Goal: Task Accomplishment & Management: Manage account settings

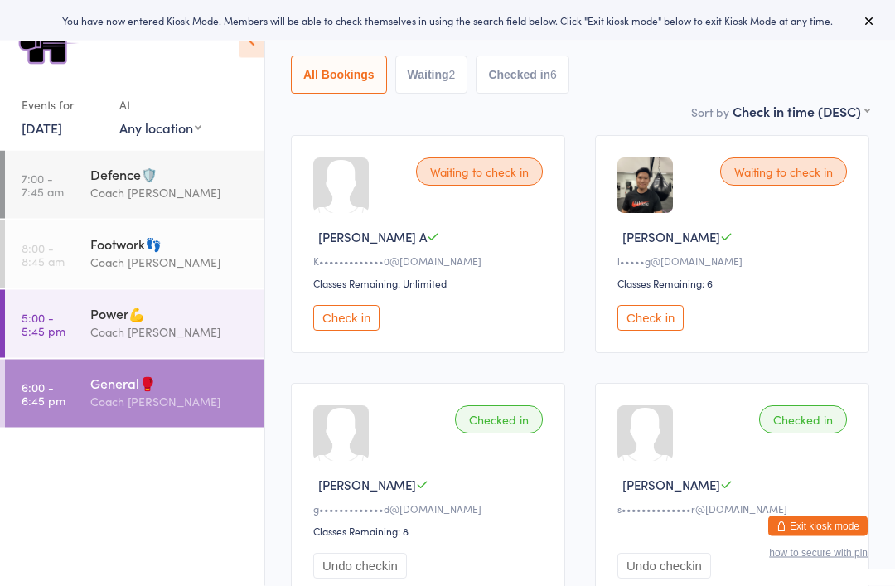
scroll to position [139, 0]
click at [664, 330] on button "Check in" at bounding box center [650, 318] width 66 height 26
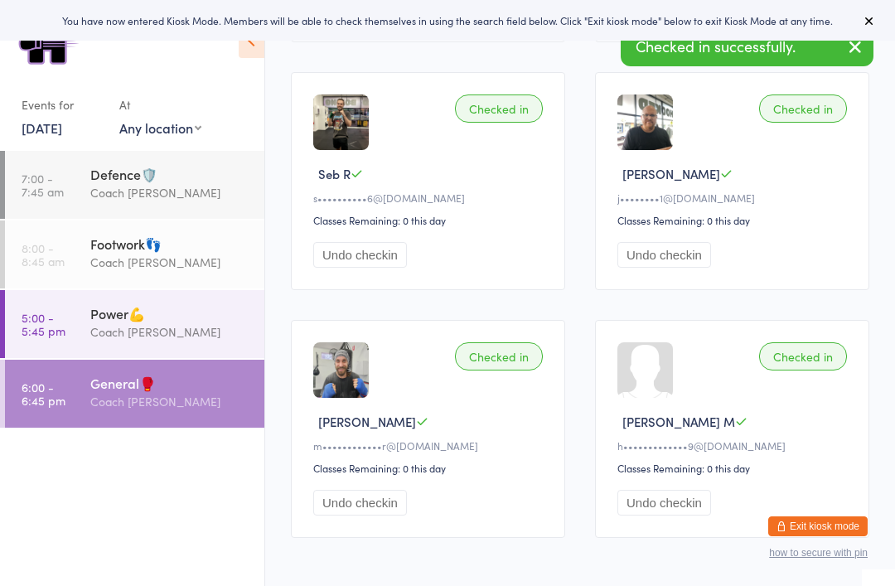
scroll to position [748, 0]
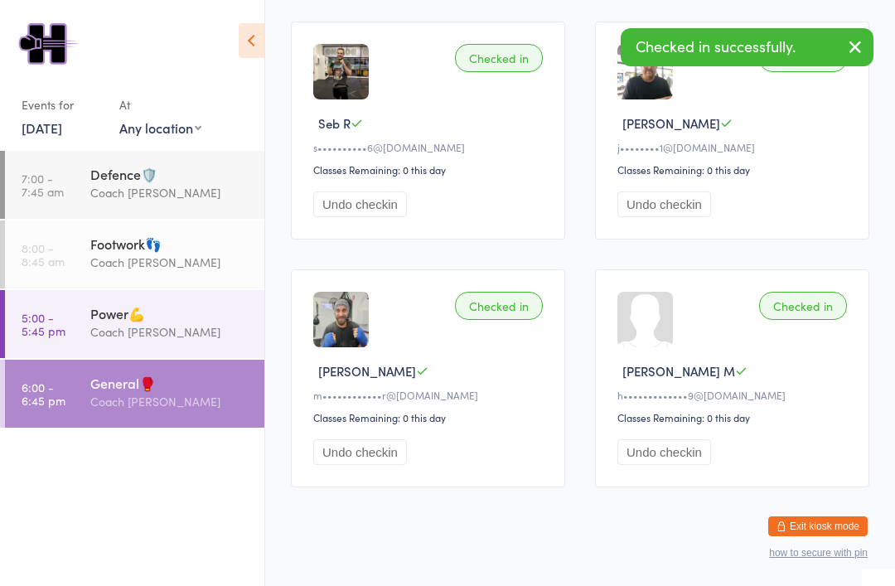
click at [833, 536] on button "Exit kiosk mode" at bounding box center [817, 526] width 99 height 20
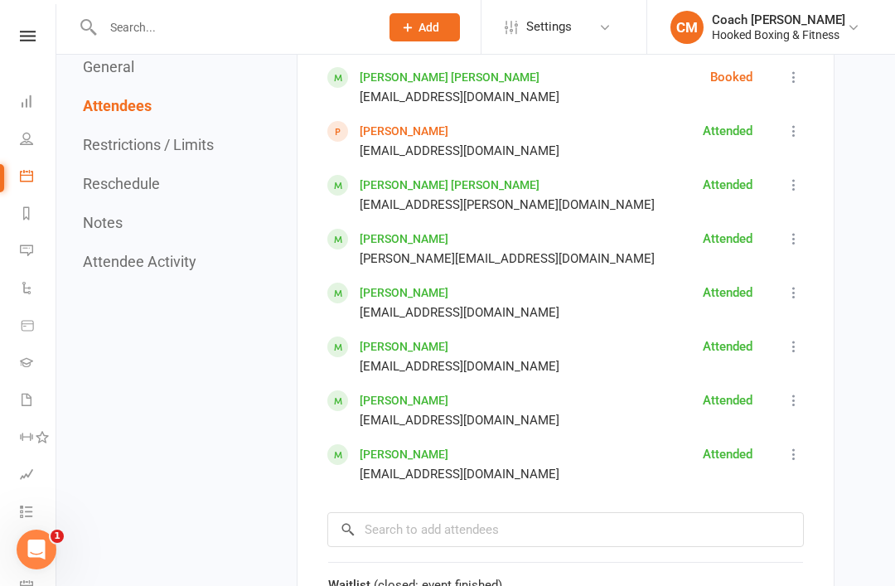
scroll to position [1164, 0]
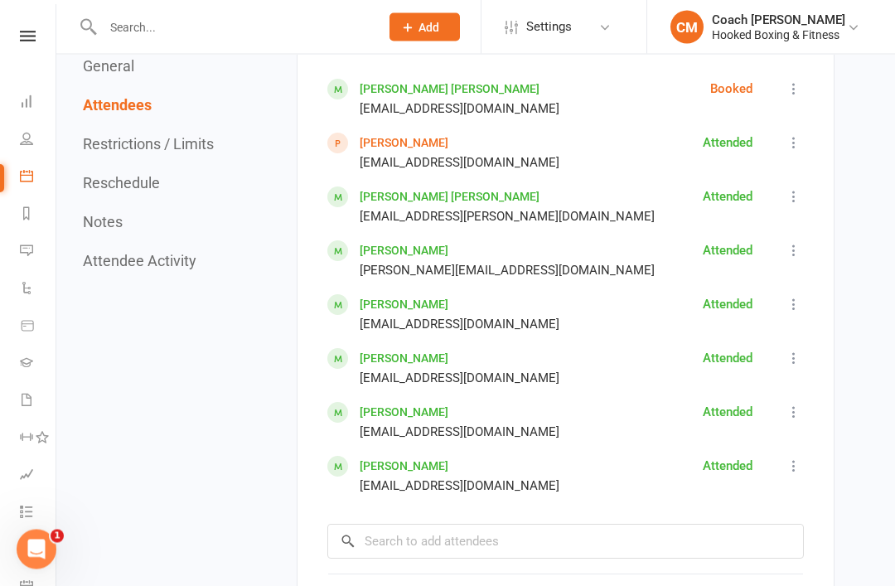
click at [800, 98] on icon at bounding box center [793, 89] width 17 height 17
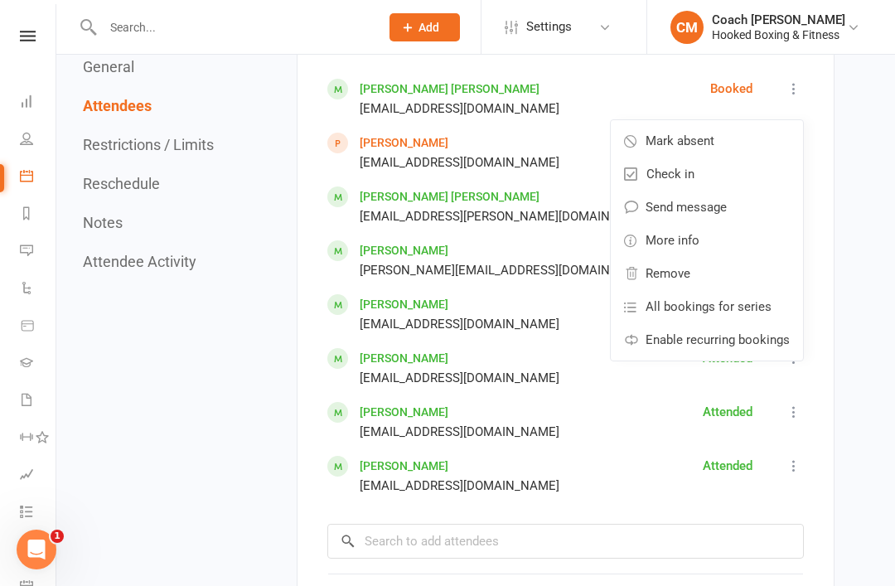
click at [708, 147] on span "Mark absent" at bounding box center [679, 141] width 69 height 20
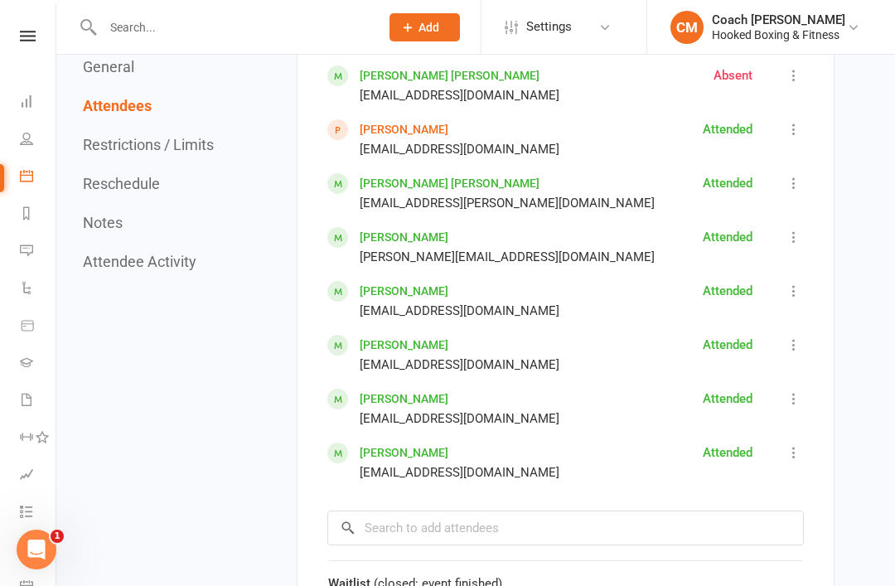
scroll to position [1176, 0]
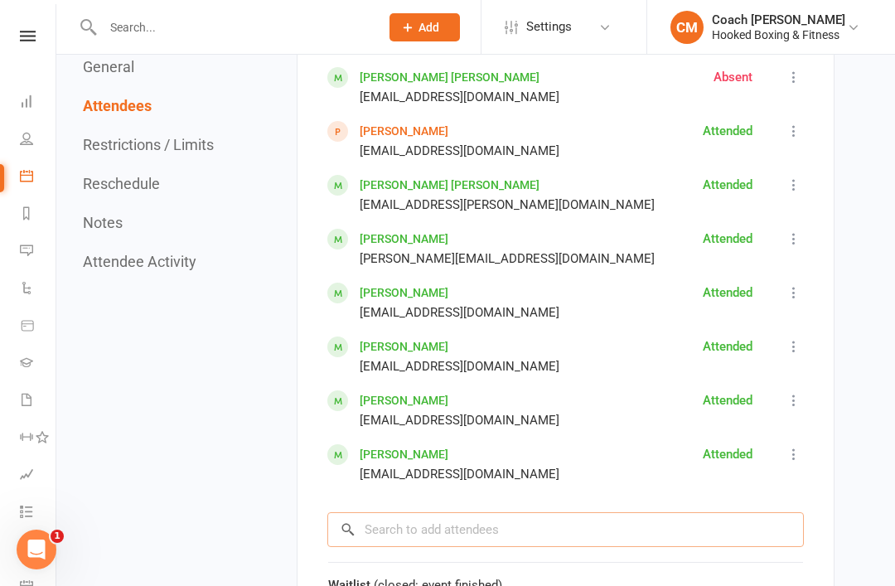
click at [499, 540] on input "search" at bounding box center [565, 529] width 476 height 35
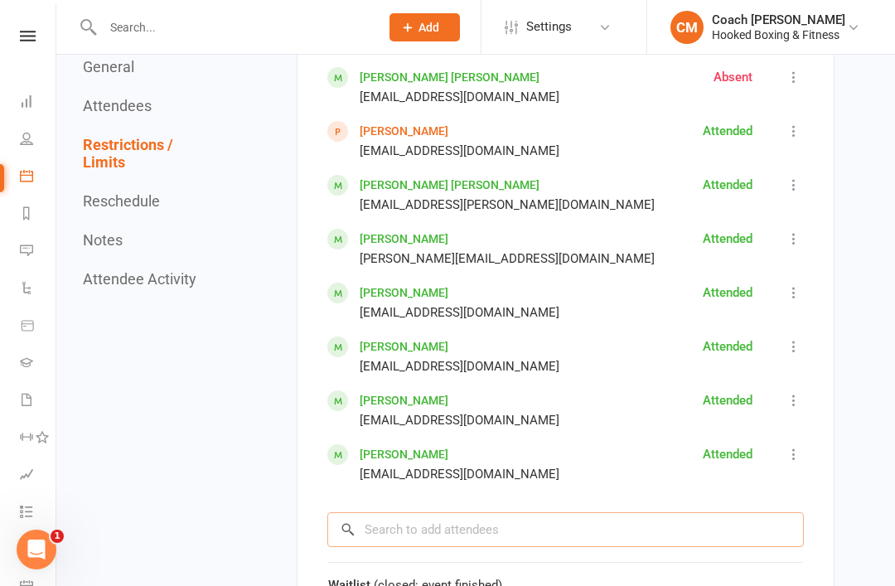
scroll to position [1229, 0]
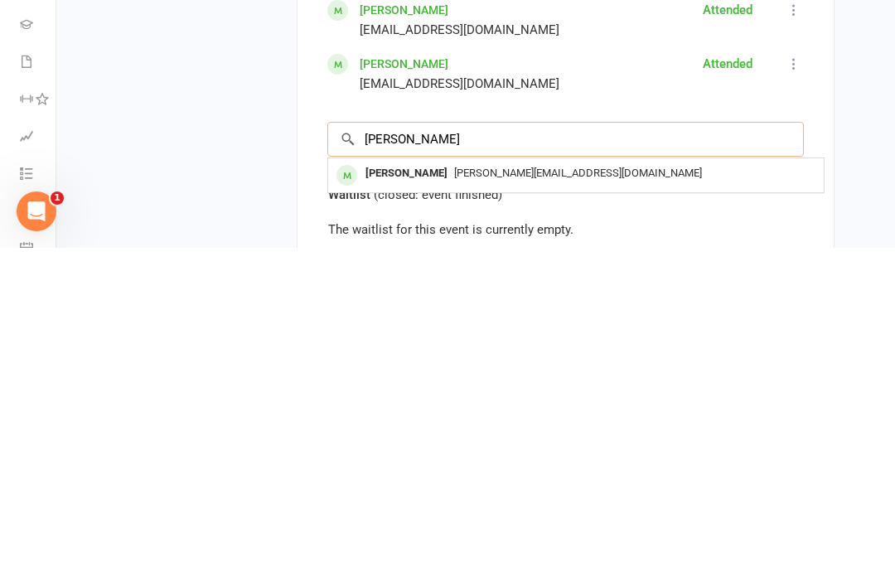
type input "Tony"
click at [454, 505] on span "tony.truongmainhathoang@gmail.com" at bounding box center [578, 511] width 248 height 12
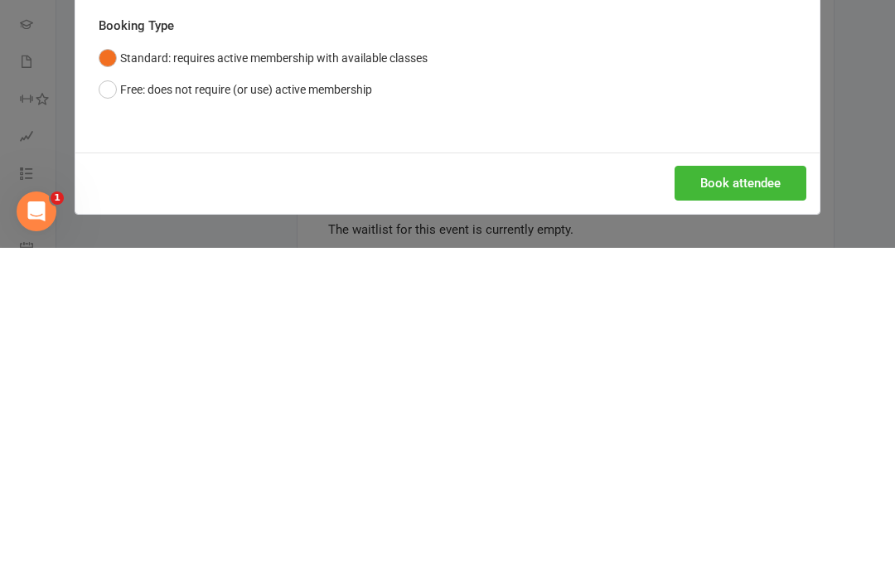
scroll to position [1567, 0]
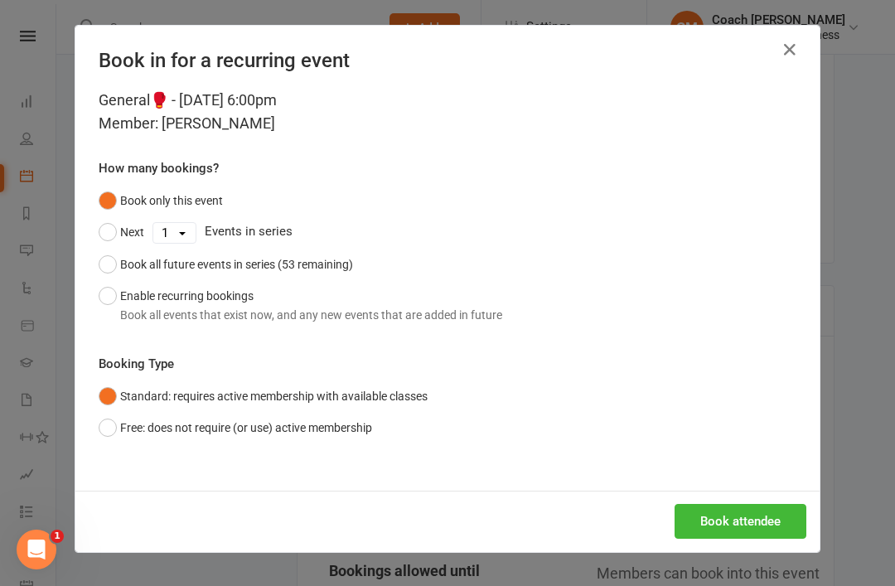
click at [727, 522] on button "Book attendee" at bounding box center [740, 521] width 132 height 35
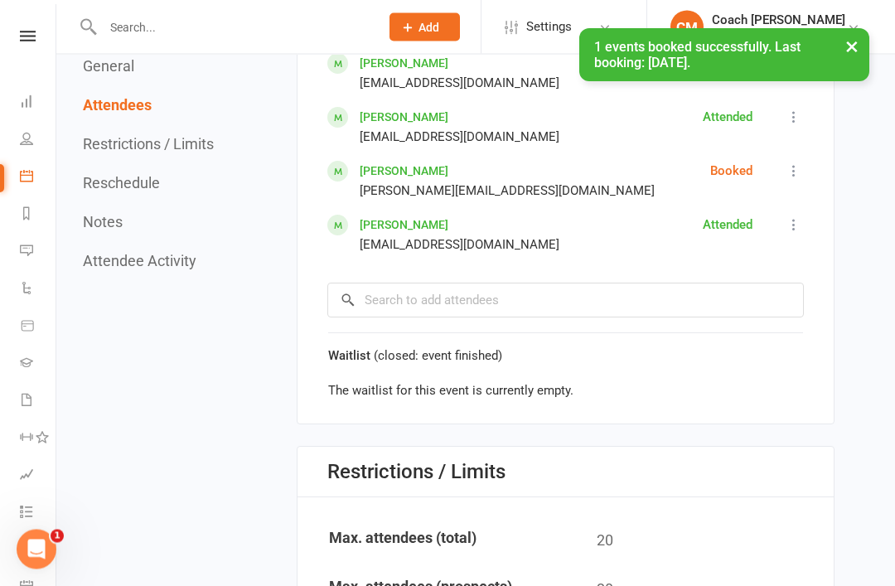
scroll to position [1460, 0]
click at [23, 114] on link "Dashboard" at bounding box center [38, 103] width 37 height 37
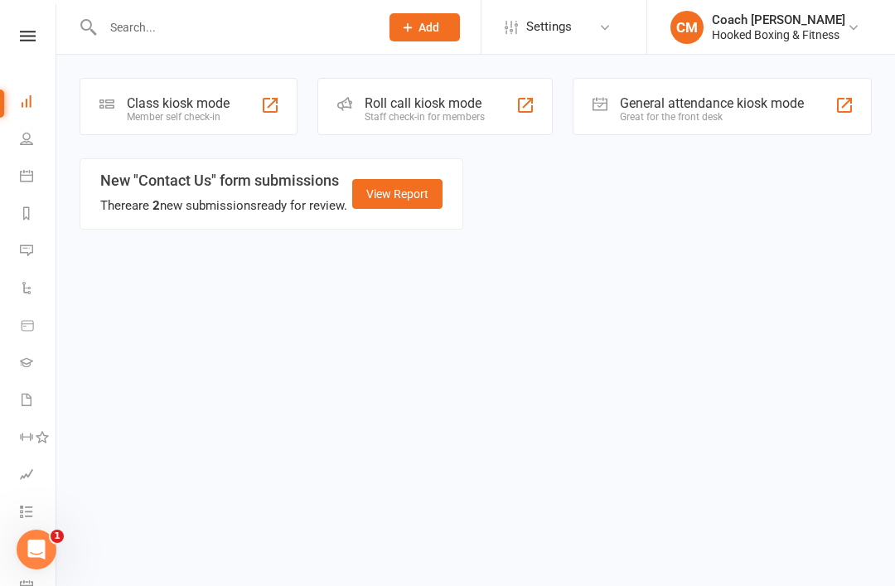
click at [197, 99] on div "Class kiosk mode" at bounding box center [178, 103] width 103 height 16
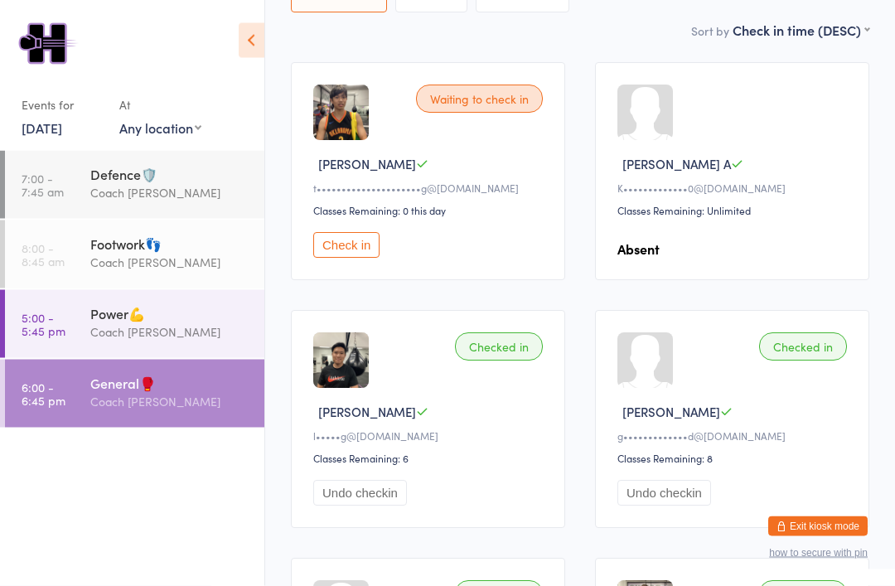
scroll to position [210, 0]
click at [355, 244] on button "Check in" at bounding box center [346, 247] width 66 height 26
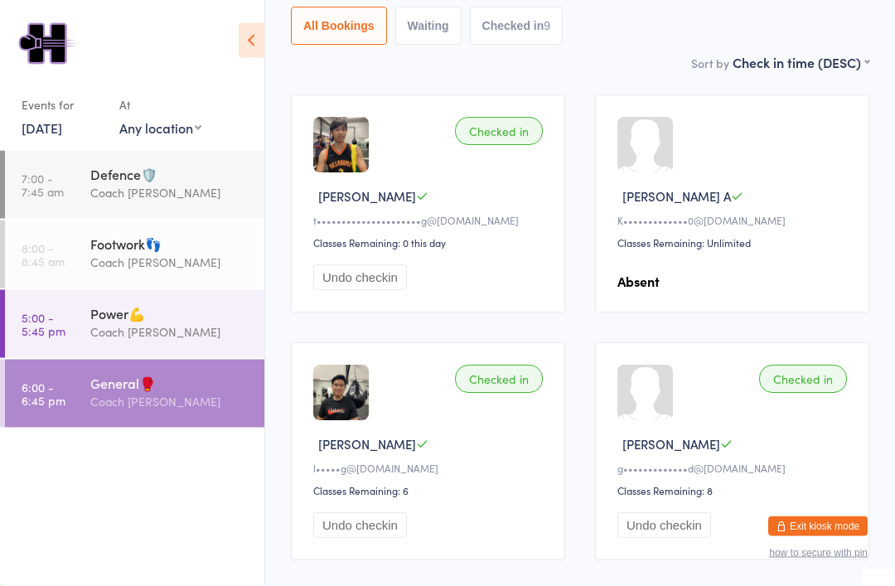
scroll to position [179, 0]
